Goal: Contribute content

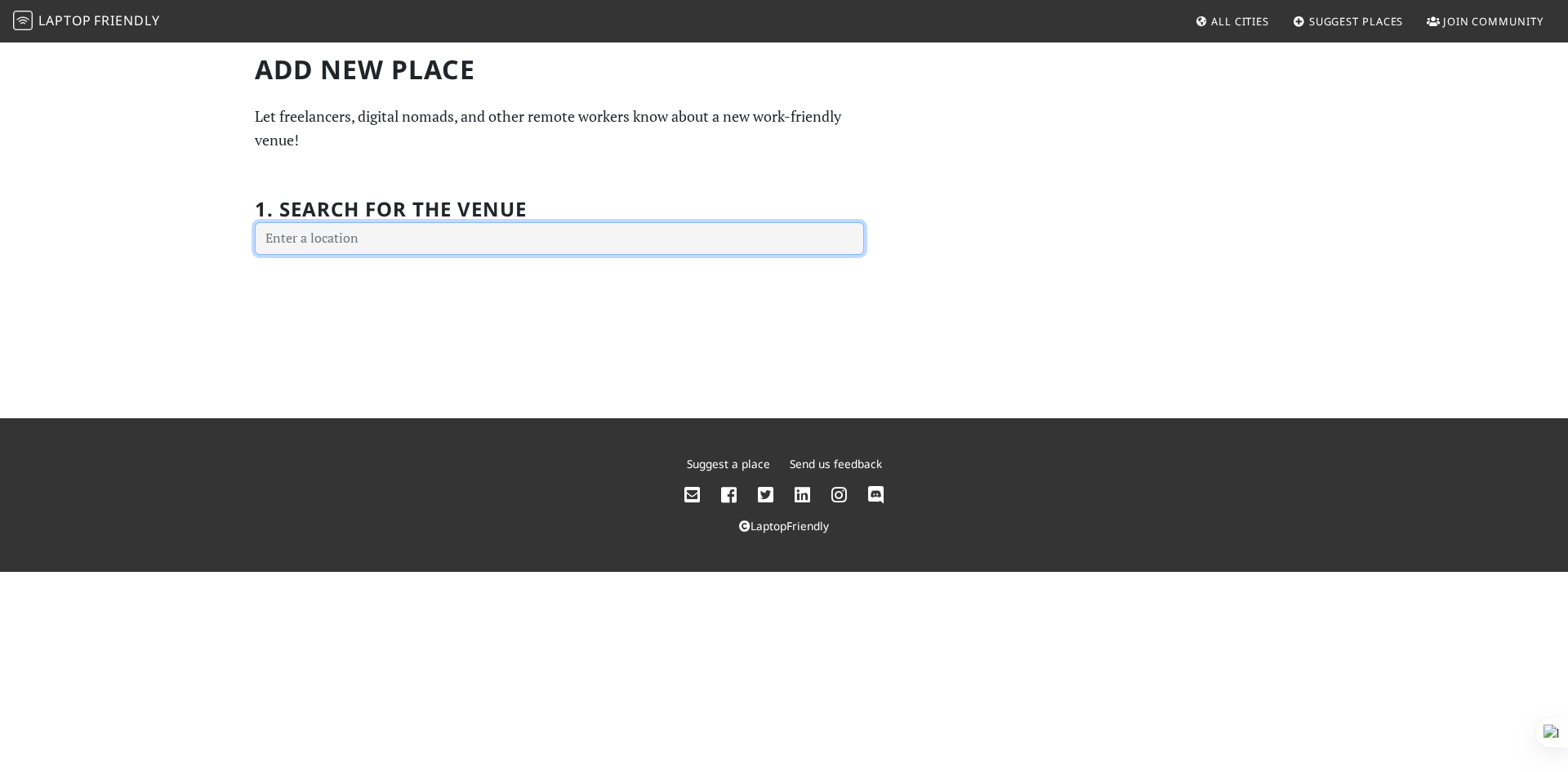
click at [363, 240] on input "text" at bounding box center [559, 238] width 609 height 33
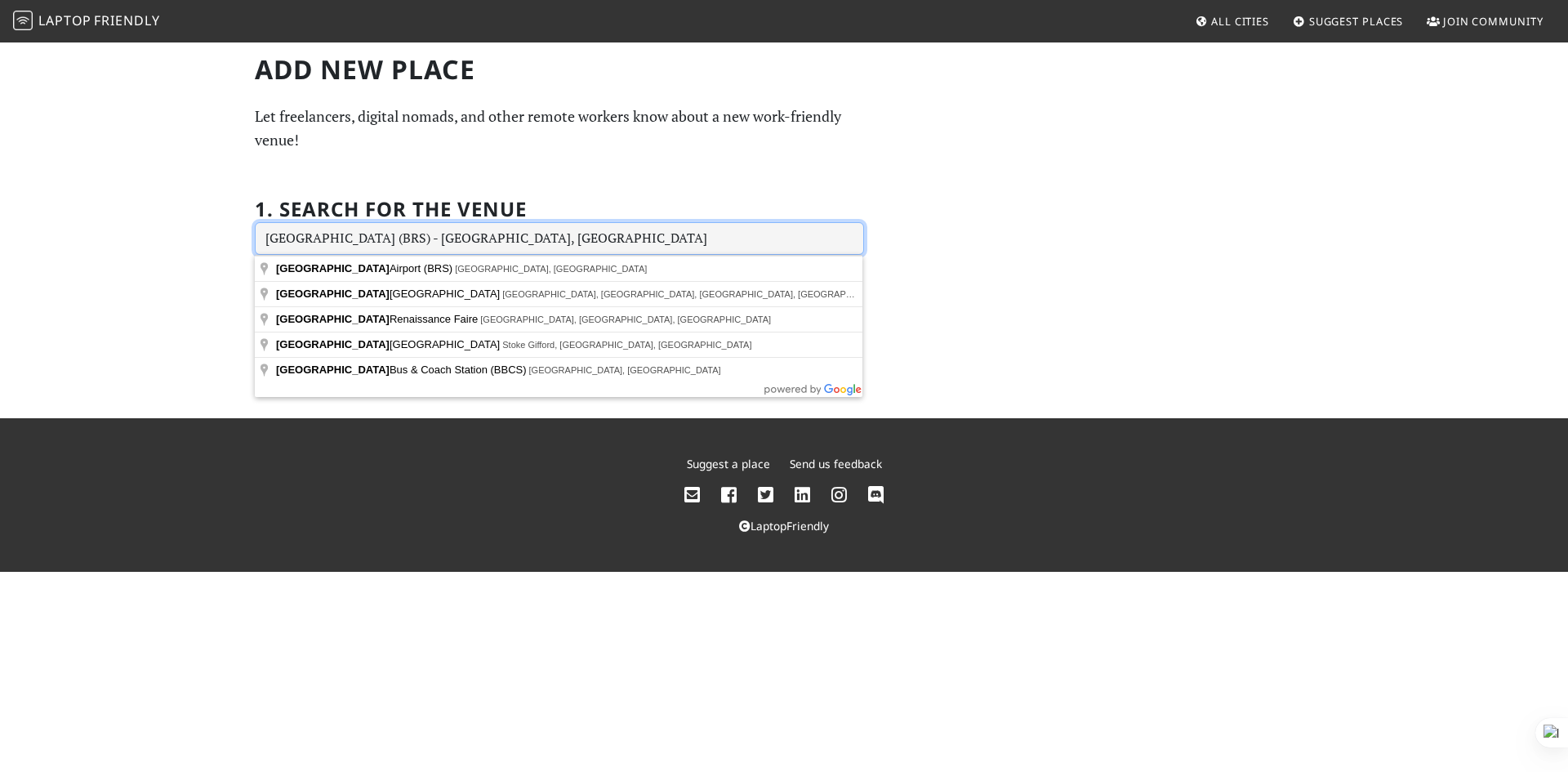
type input "Bristol Airport (BRS), Bristol BS48 3DY, UK"
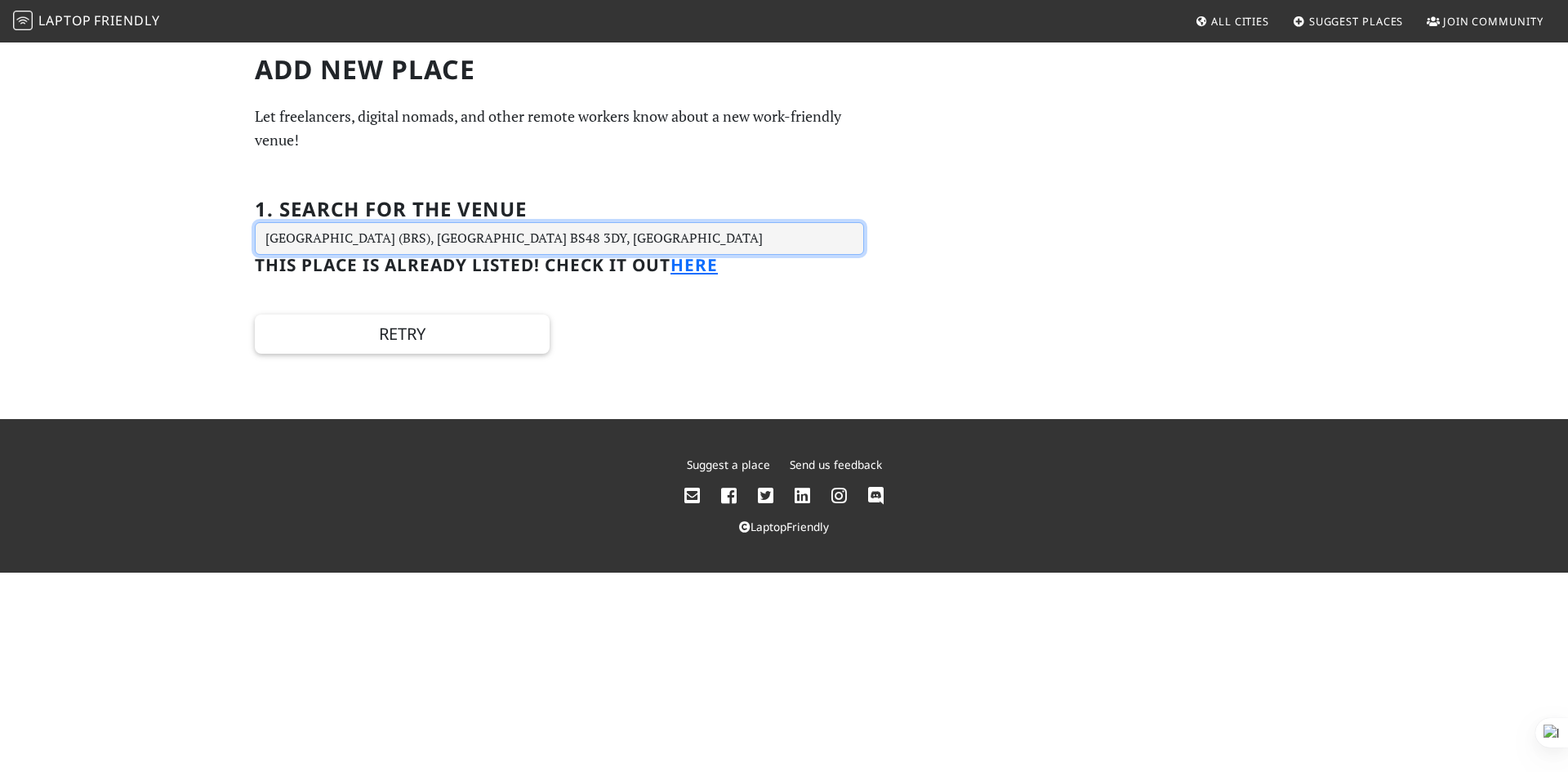
drag, startPoint x: 571, startPoint y: 236, endPoint x: 246, endPoint y: 248, distance: 325.2
click at [246, 248] on div "Add new Place Let freelancers, digital nomads, and other remote workers know ab…" at bounding box center [559, 204] width 629 height 300
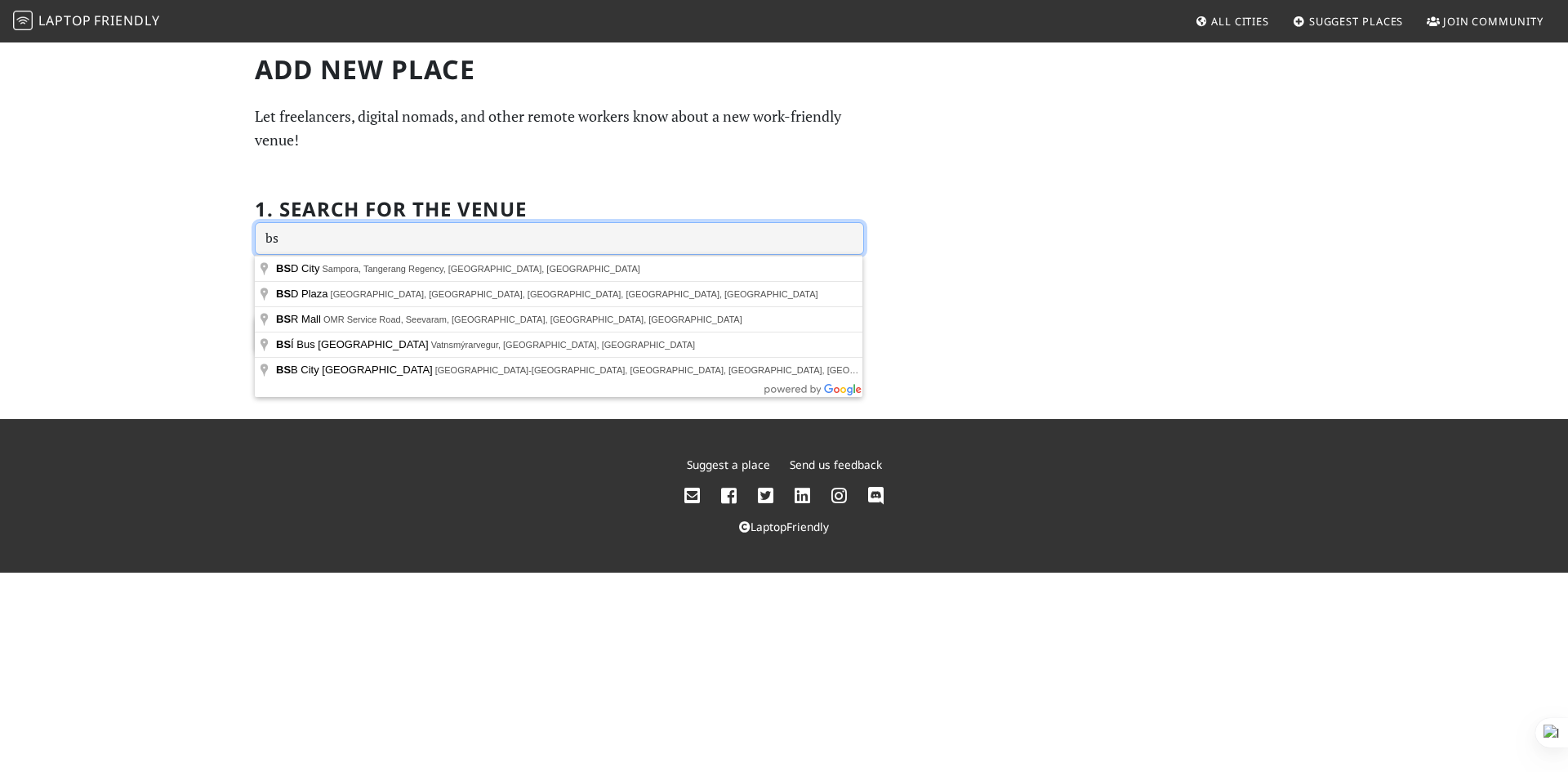
type input "b"
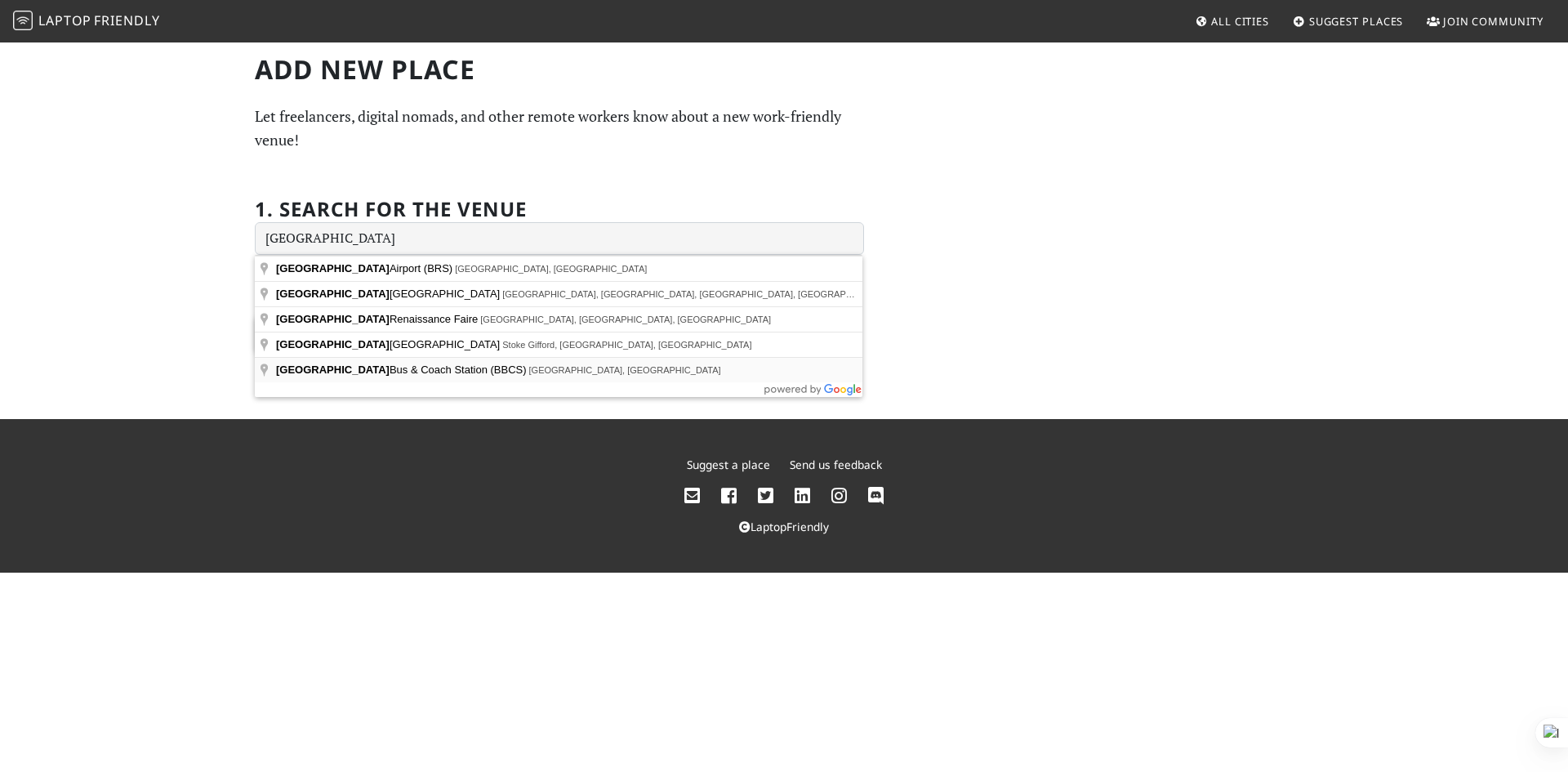
type input "Bristol Bus & Coach Station (BBCS), Bristol, UK"
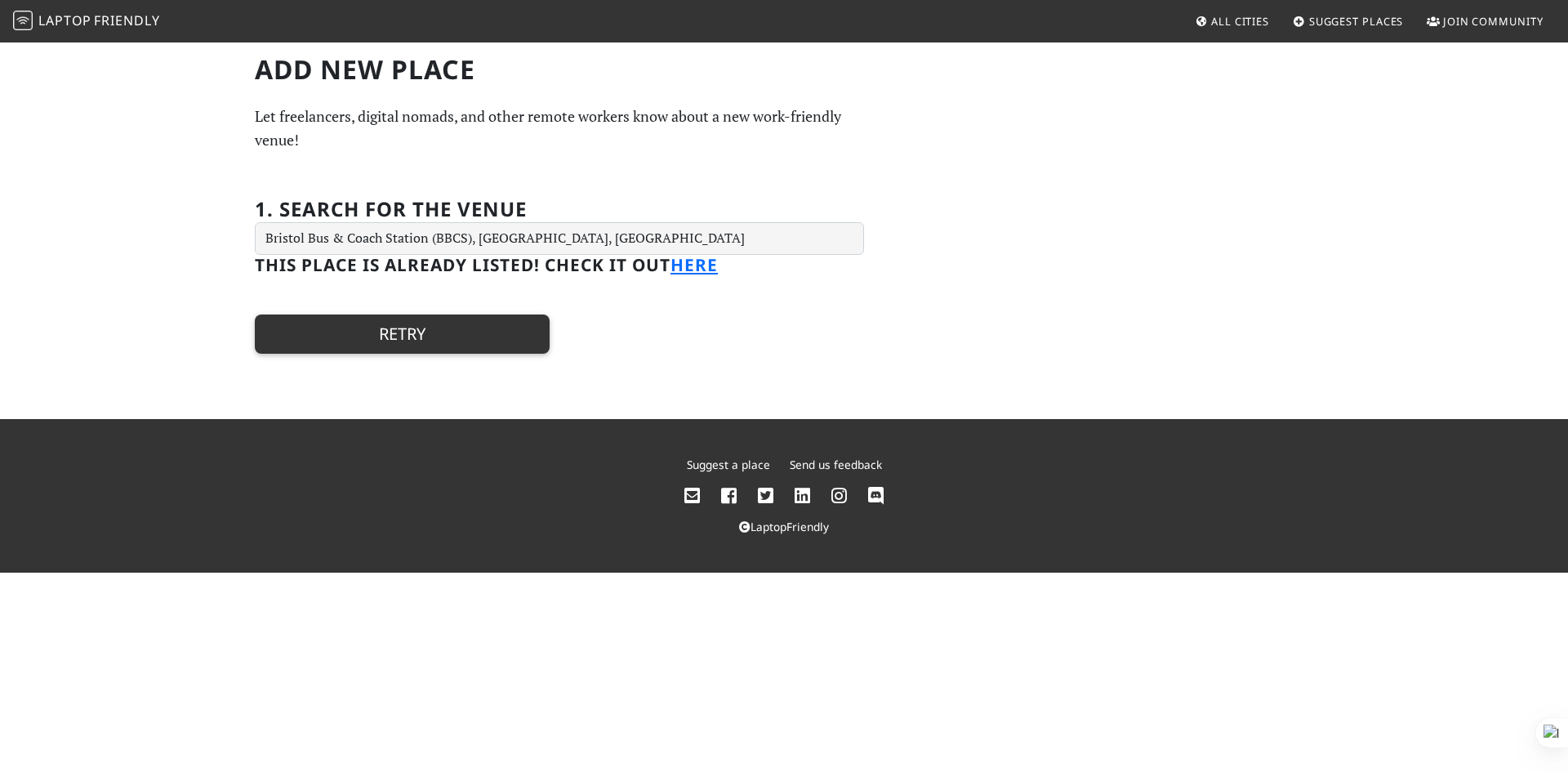
click at [413, 341] on button "Retry" at bounding box center [402, 333] width 295 height 39
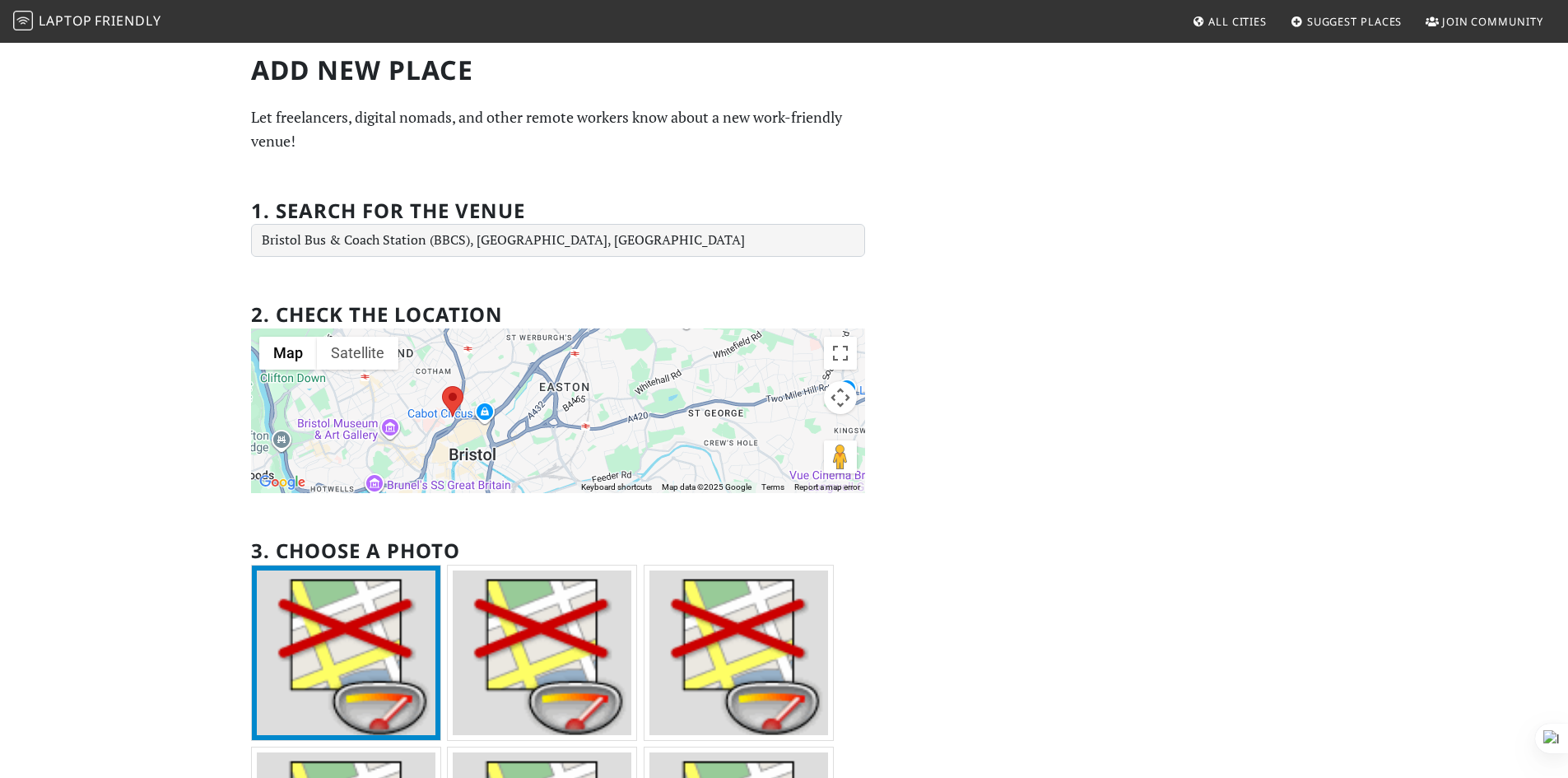
click at [82, 30] on link "Laptop Friendly" at bounding box center [88, 22] width 148 height 29
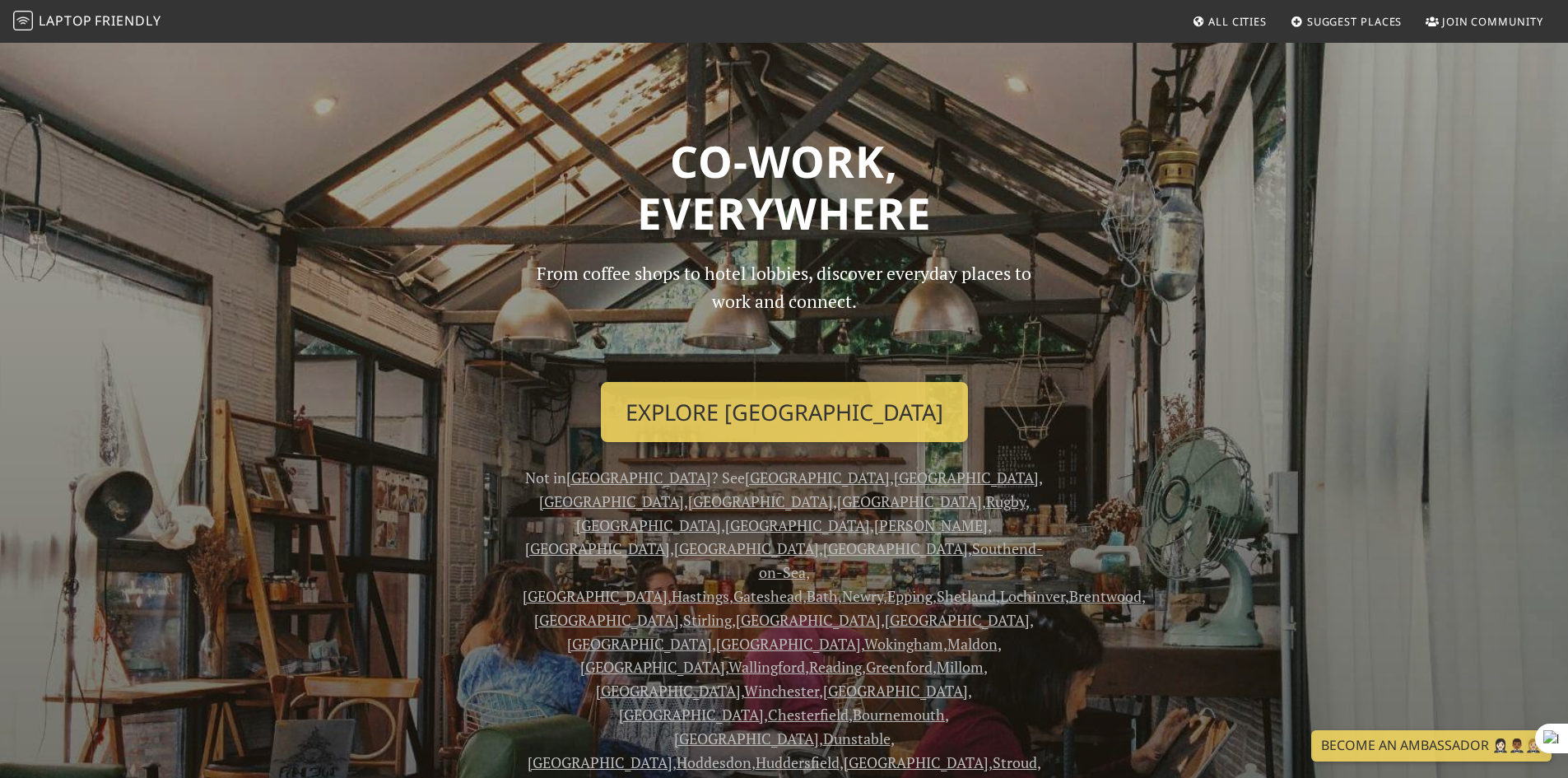
click at [59, 16] on span "Laptop" at bounding box center [66, 21] width 54 height 19
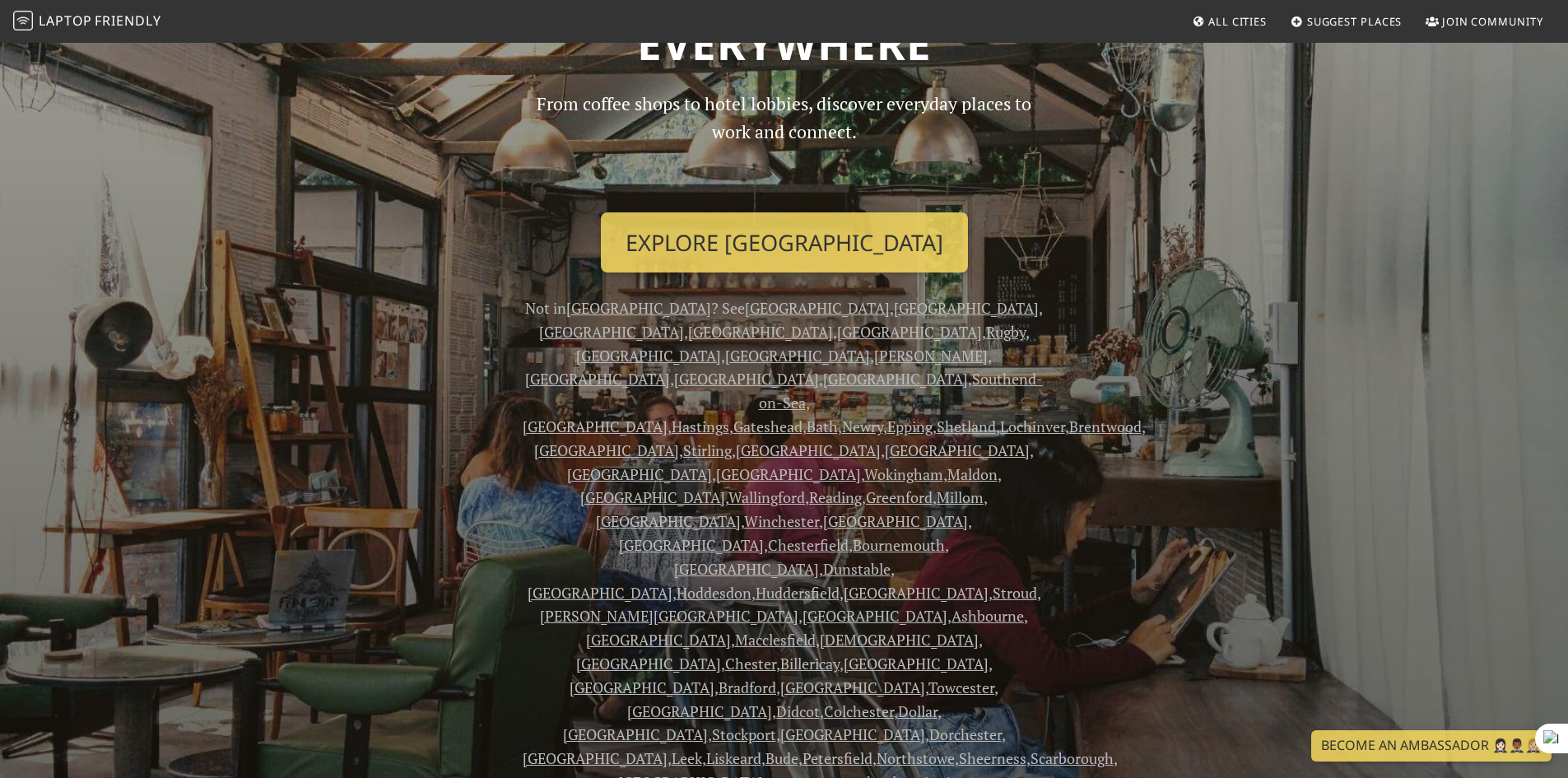
scroll to position [164, 0]
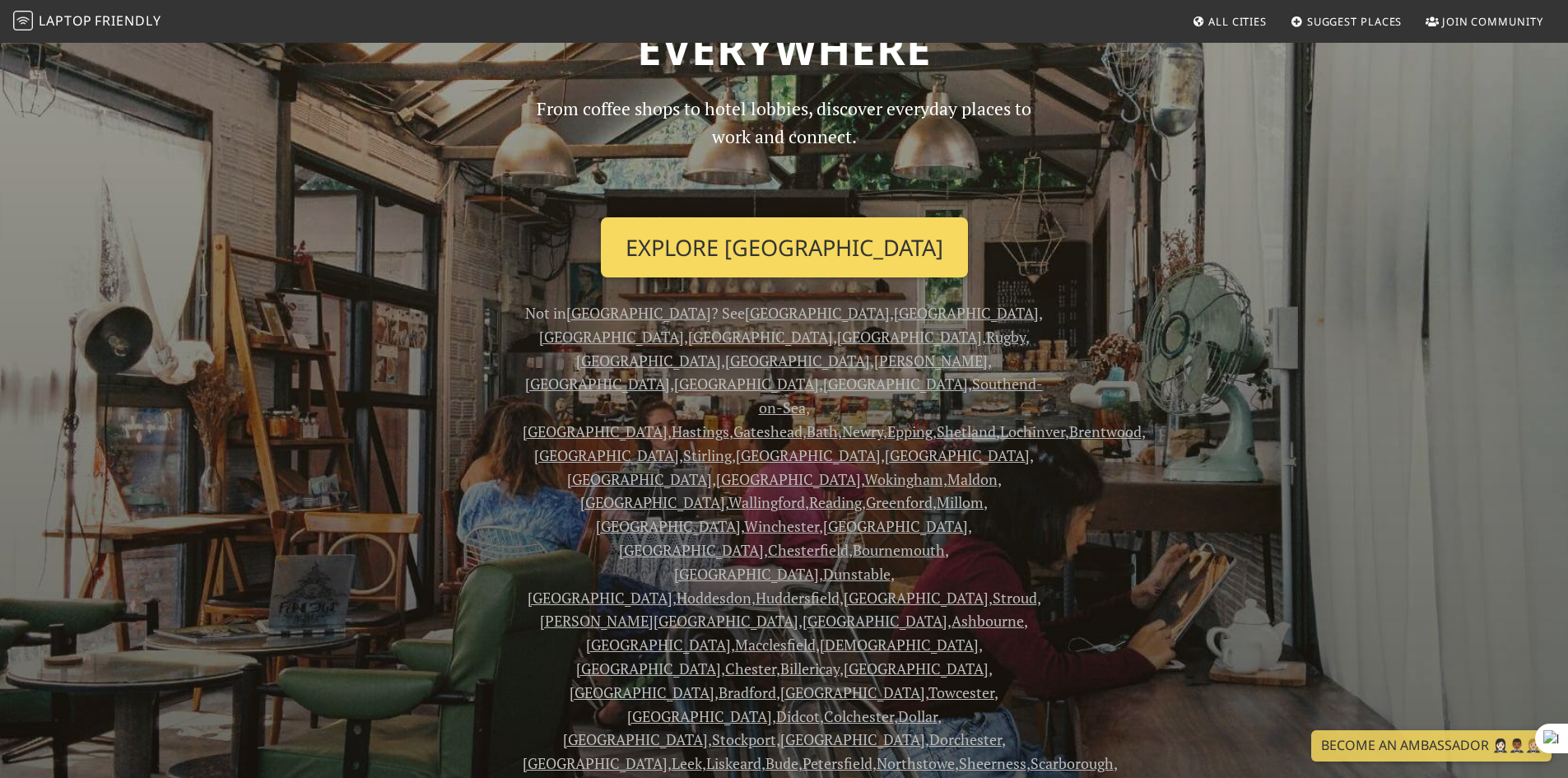
click at [705, 231] on link "Explore Bristol" at bounding box center [784, 248] width 367 height 61
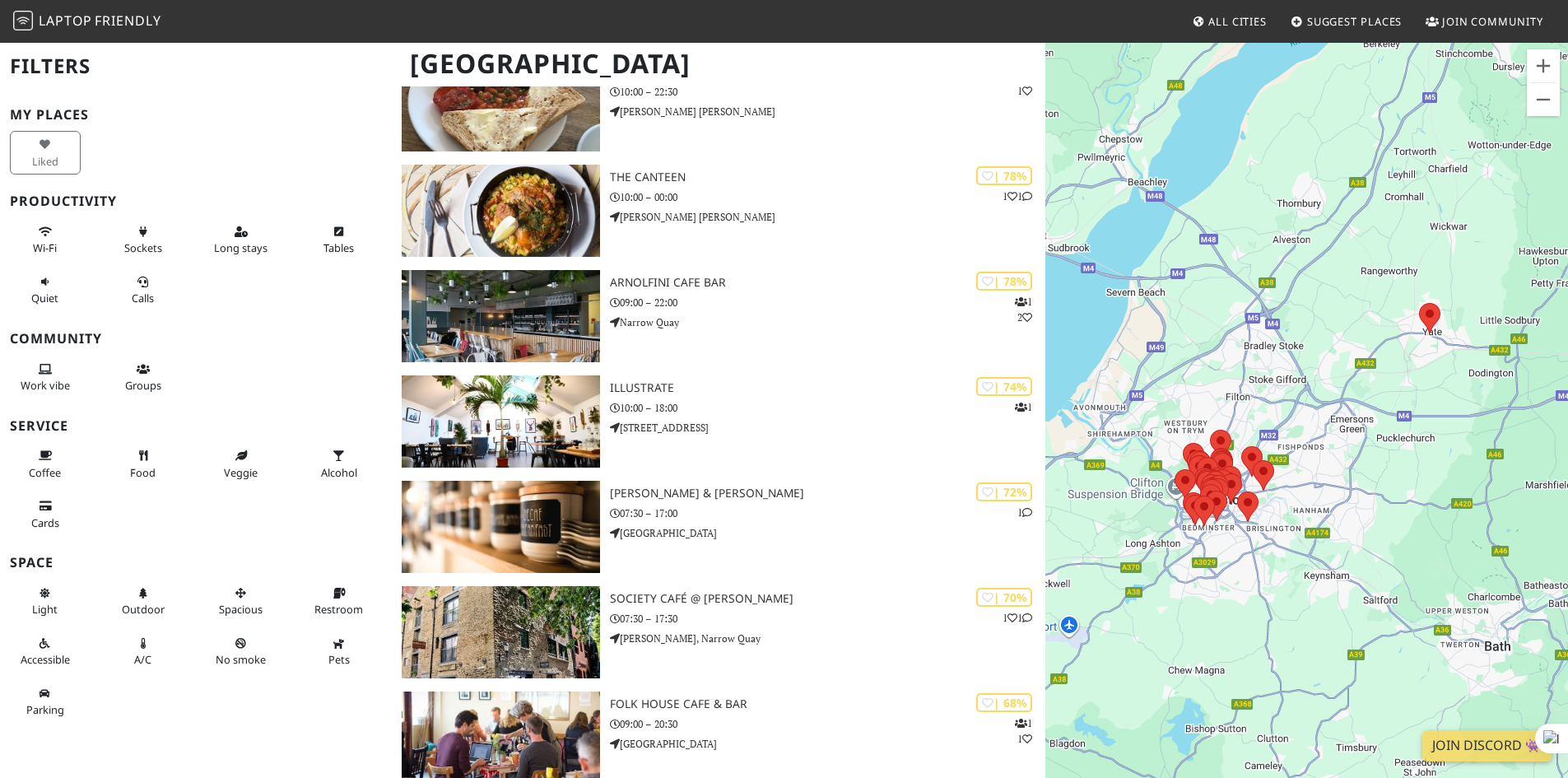
scroll to position [1097, 0]
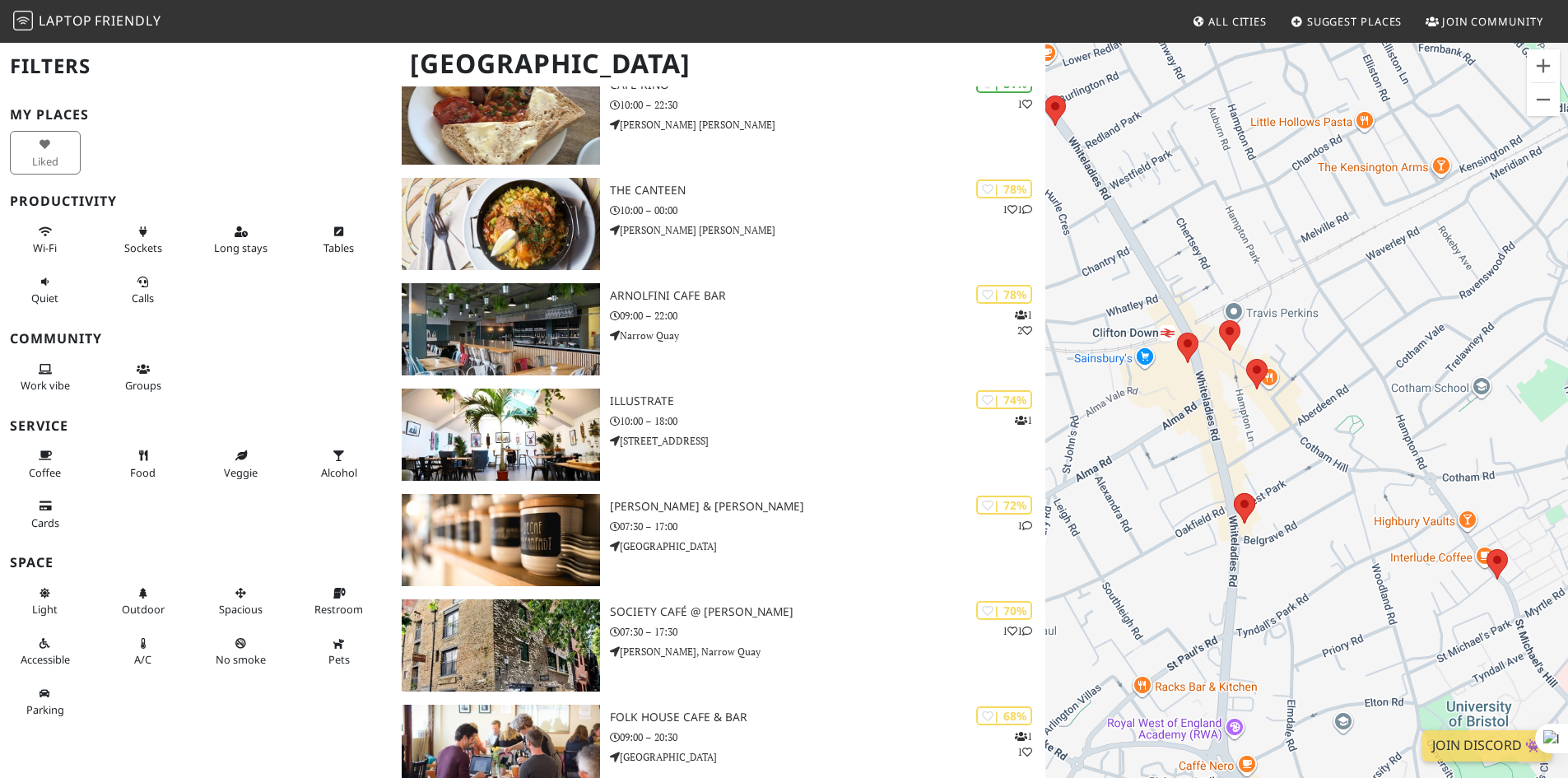
drag, startPoint x: 1333, startPoint y: 398, endPoint x: 1389, endPoint y: 408, distance: 56.9
click at [1389, 409] on div "To navigate, press the arrow keys." at bounding box center [1306, 430] width 523 height 778
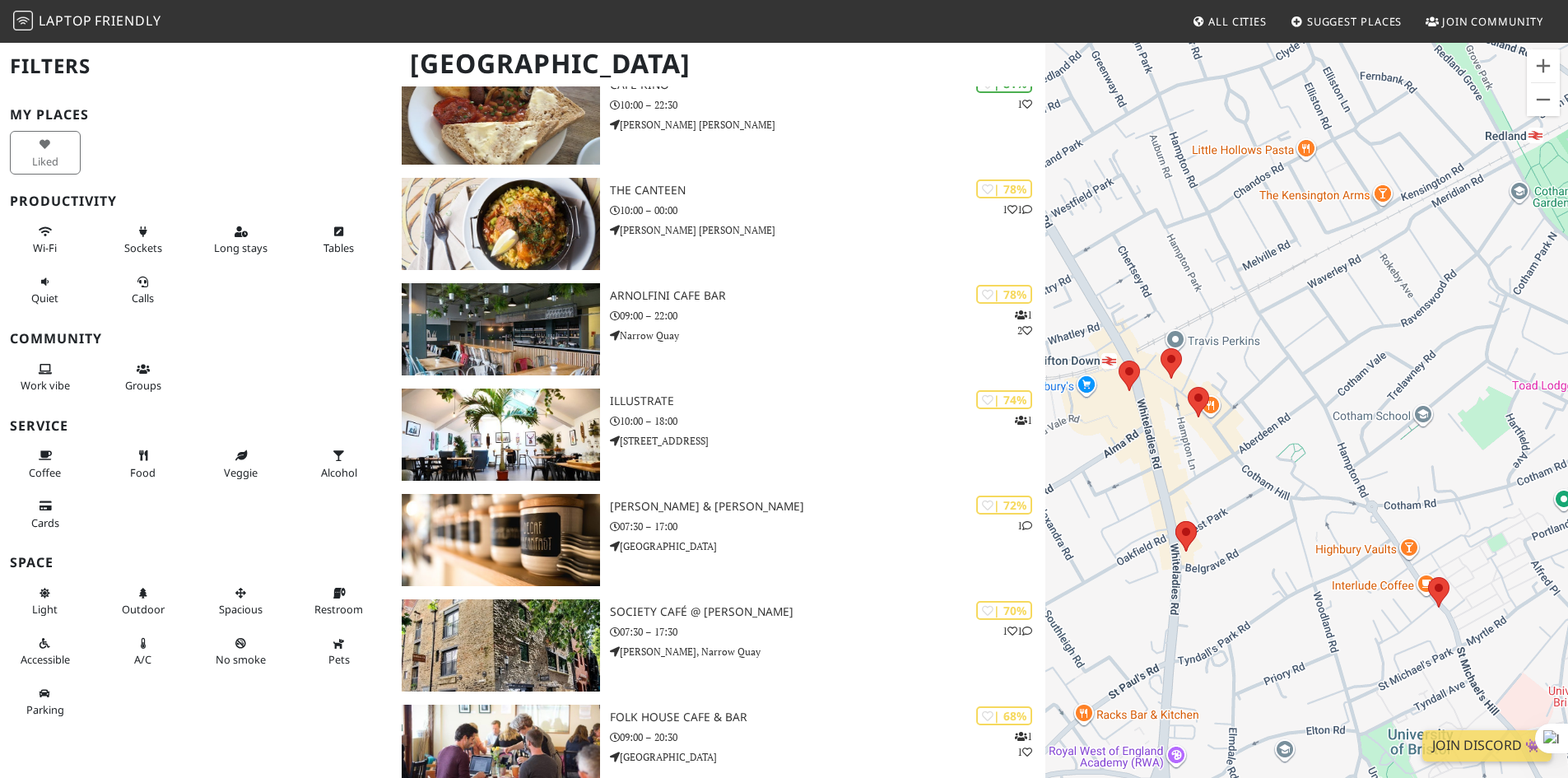
drag, startPoint x: 1211, startPoint y: 343, endPoint x: 1256, endPoint y: 370, distance: 52.5
click at [1256, 370] on div "To navigate, press the arrow keys." at bounding box center [1306, 430] width 523 height 778
